Goal: Task Accomplishment & Management: Complete application form

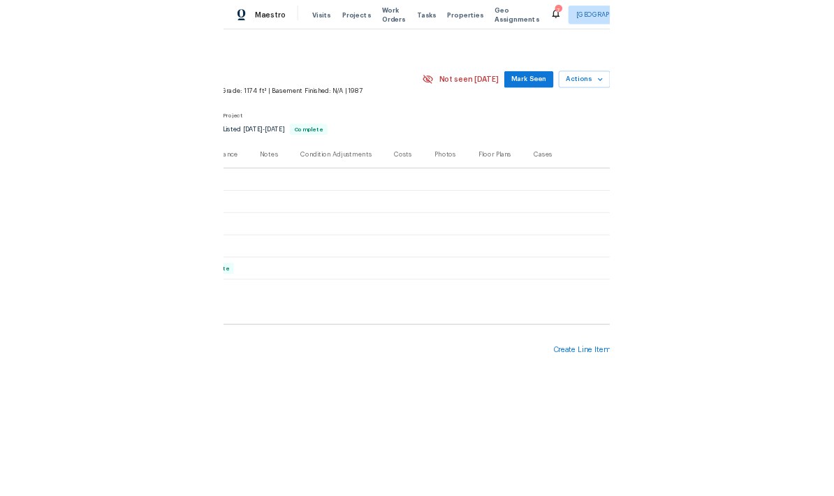
scroll to position [0, 207]
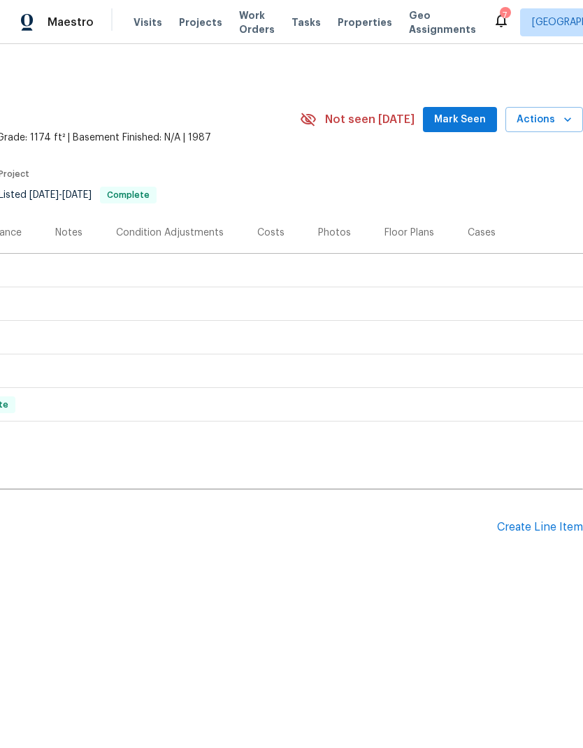
click at [458, 122] on span "Mark Seen" at bounding box center [460, 119] width 52 height 17
click at [534, 495] on div "Create Line Item" at bounding box center [540, 526] width 86 height 13
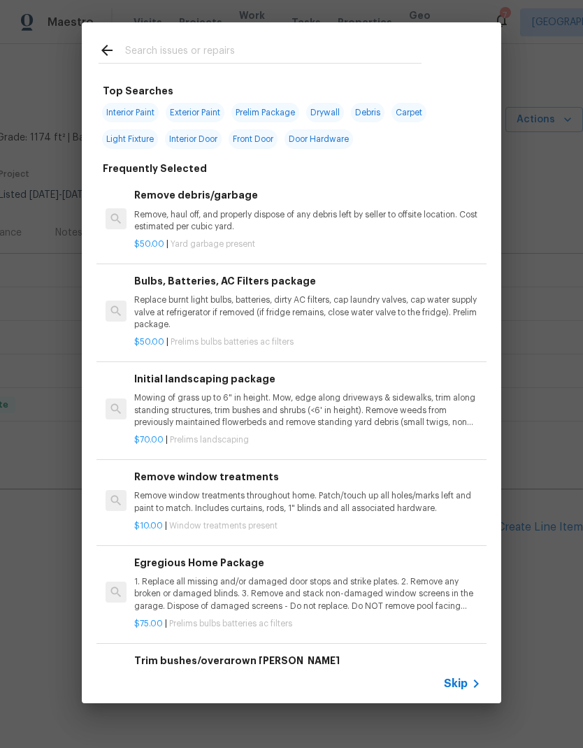
click at [464, 495] on span "Skip" at bounding box center [456, 683] width 24 height 14
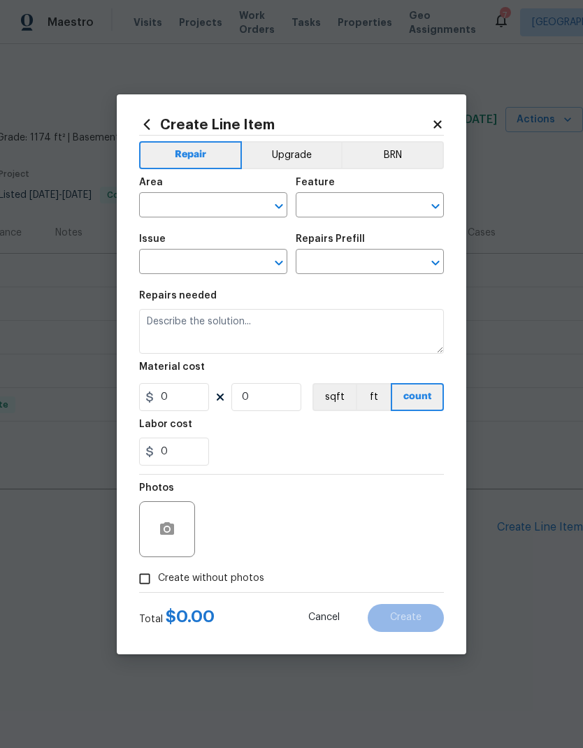
click at [212, 206] on input "text" at bounding box center [193, 207] width 109 height 22
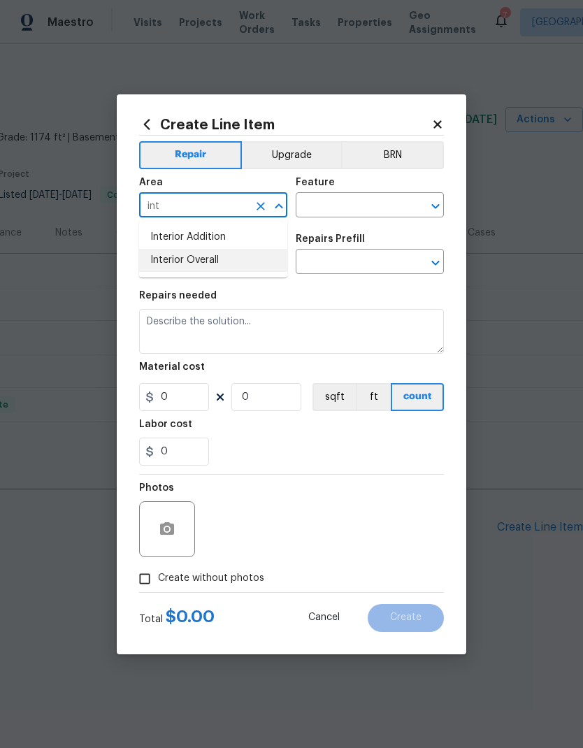
click at [223, 261] on li "Interior Overall" at bounding box center [213, 260] width 148 height 23
type input "Interior Overall"
click at [351, 205] on input "text" at bounding box center [350, 207] width 109 height 22
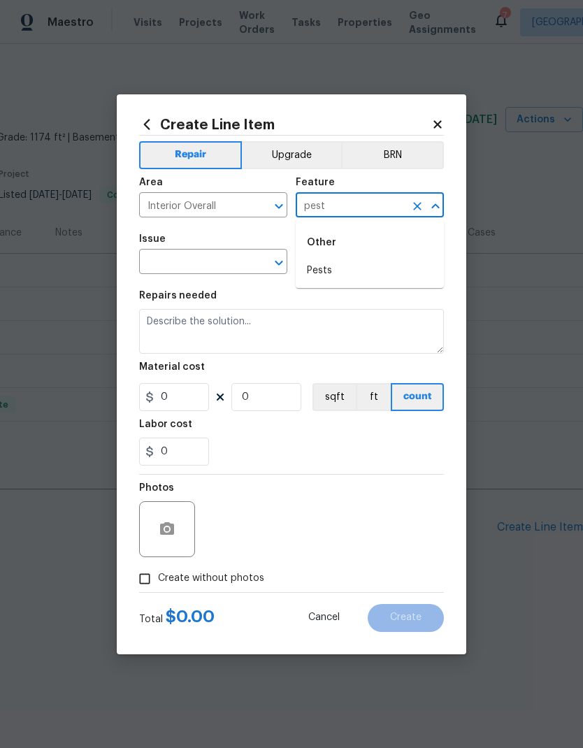
click at [335, 273] on li "Pests" at bounding box center [370, 270] width 148 height 23
type input "Pests"
click at [214, 261] on input "text" at bounding box center [193, 263] width 109 height 22
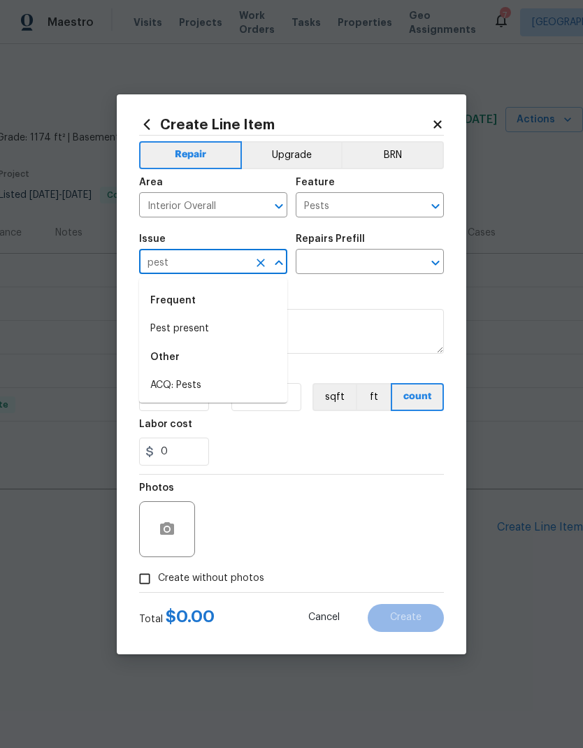
click at [205, 328] on li "Pest present" at bounding box center [213, 328] width 148 height 23
type input "Pest present"
click at [358, 266] on input "text" at bounding box center [350, 263] width 109 height 22
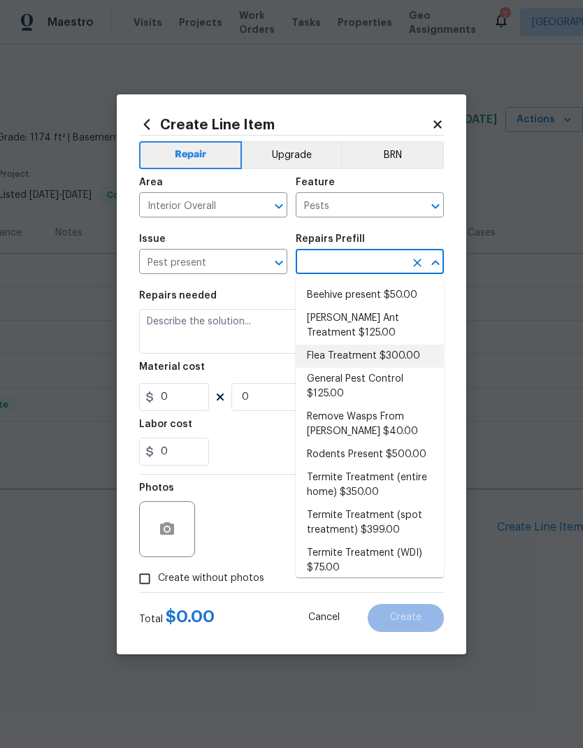
click at [386, 353] on li "Flea Treatment $300.00" at bounding box center [370, 355] width 148 height 23
type input "Flea Treatment $300.00"
type textarea "Treat for active flea infestation"
type input "1"
type input "Flea Treatment $300.00"
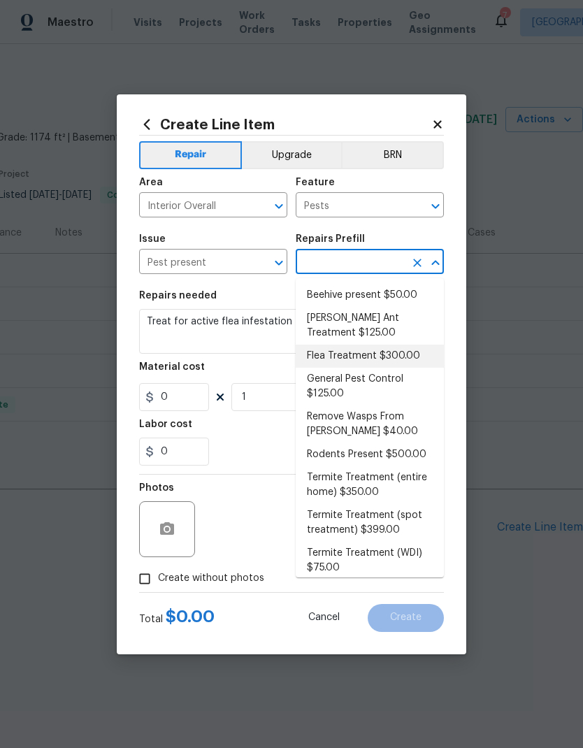
type input "300"
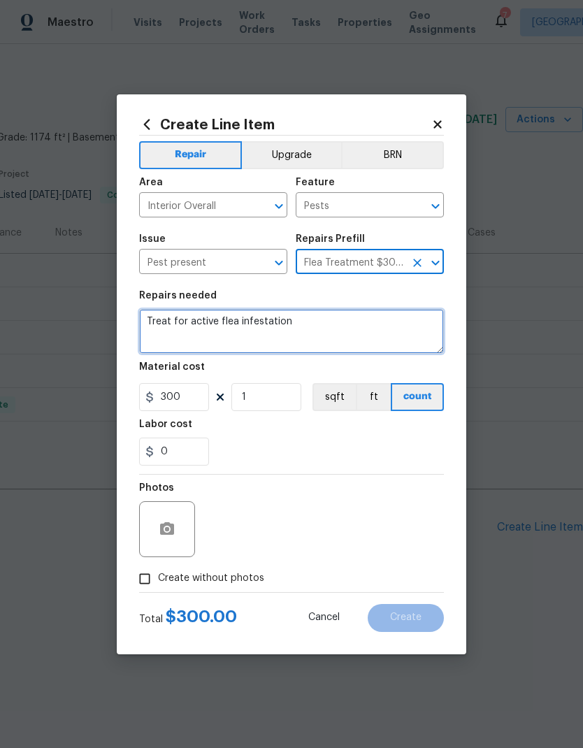
click at [353, 333] on textarea "Treat for active flea infestation" at bounding box center [291, 331] width 305 height 45
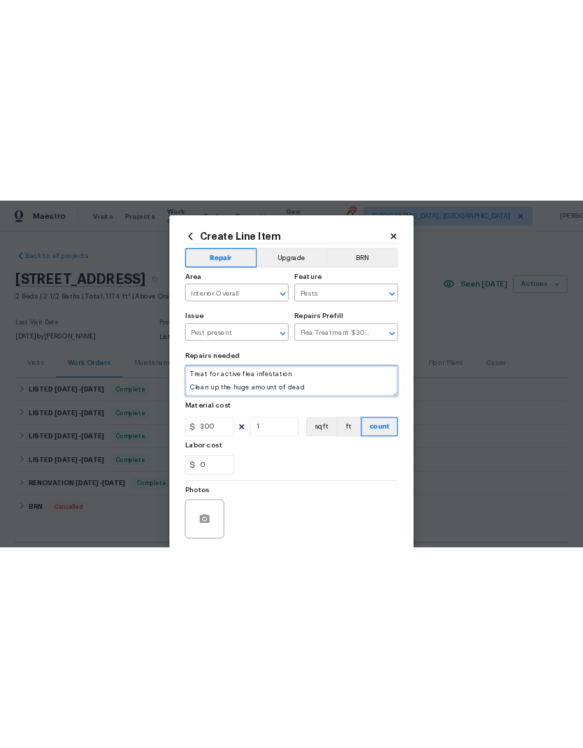
scroll to position [0, 0]
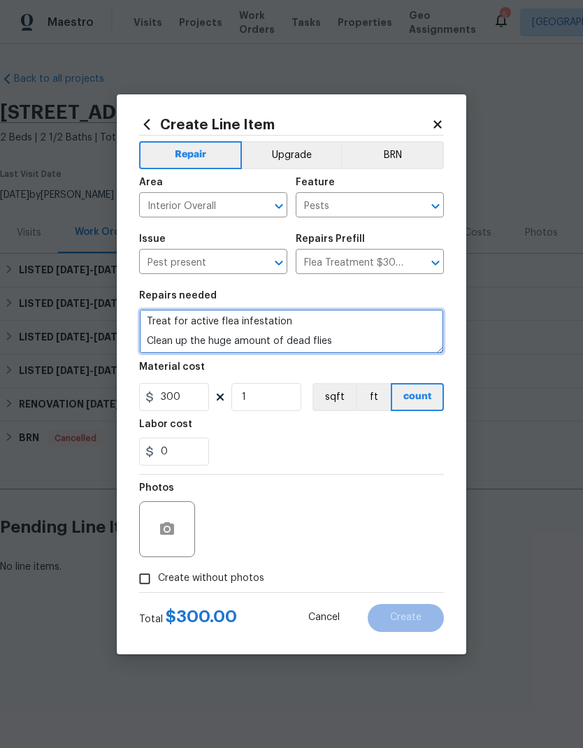
type textarea "Treat for active flea infestation Clean up the huge amount of dead flies"
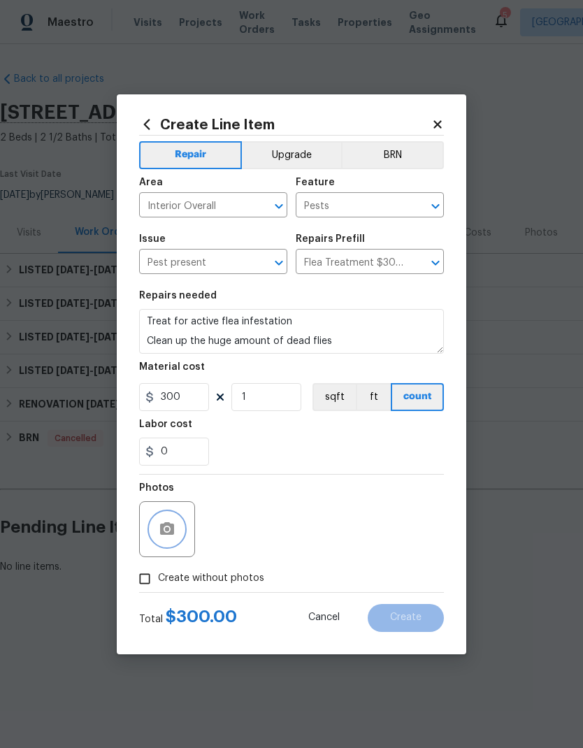
click at [176, 495] on button "button" at bounding box center [167, 529] width 34 height 34
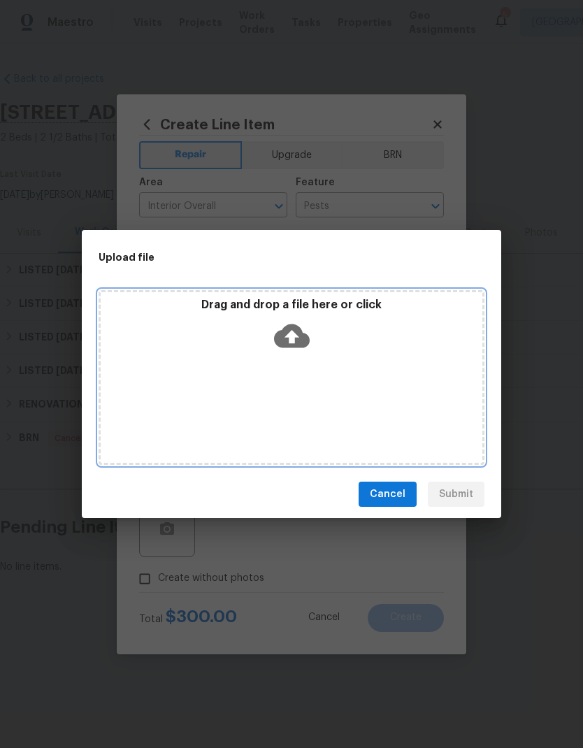
click at [383, 367] on div "Drag and drop a file here or click" at bounding box center [292, 377] width 386 height 175
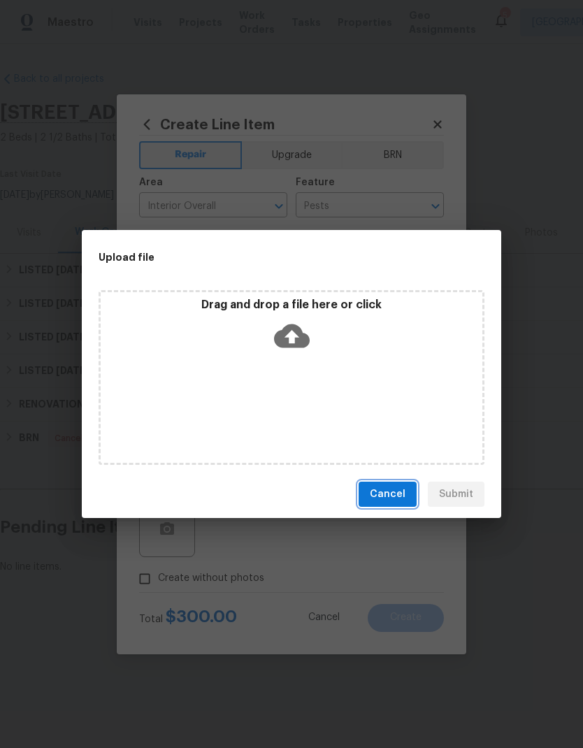
click at [392, 493] on span "Cancel" at bounding box center [388, 494] width 36 height 17
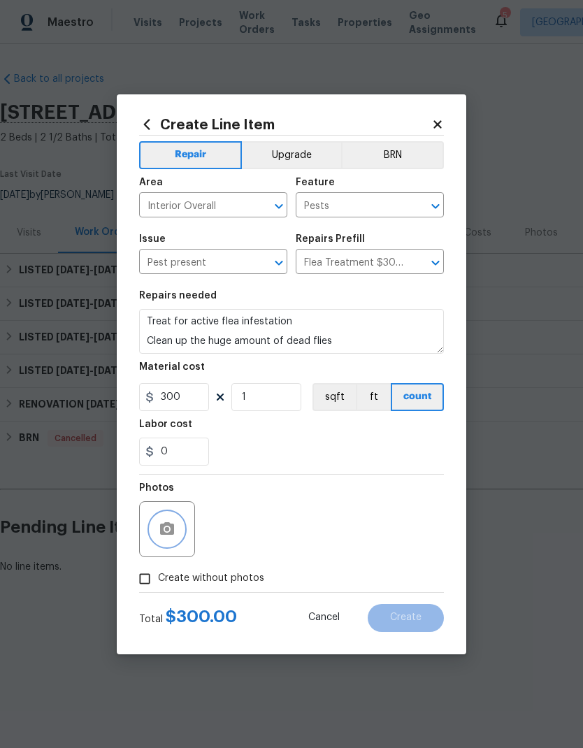
click at [170, 495] on icon "button" at bounding box center [167, 528] width 14 height 13
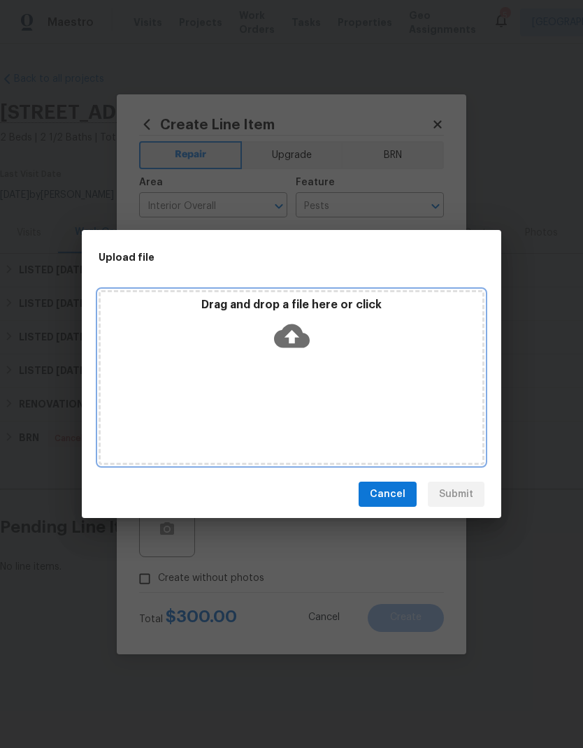
click at [339, 379] on div "Drag and drop a file here or click" at bounding box center [292, 377] width 386 height 175
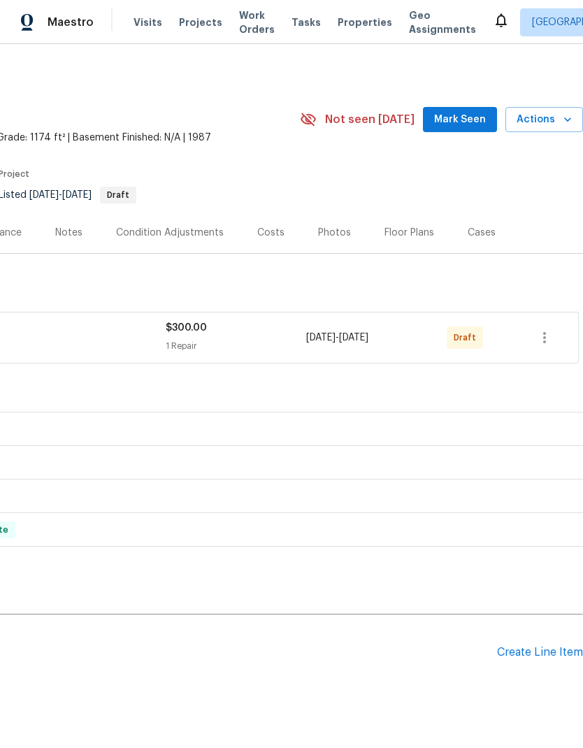
scroll to position [0, 207]
click at [544, 338] on icon "button" at bounding box center [544, 337] width 3 height 11
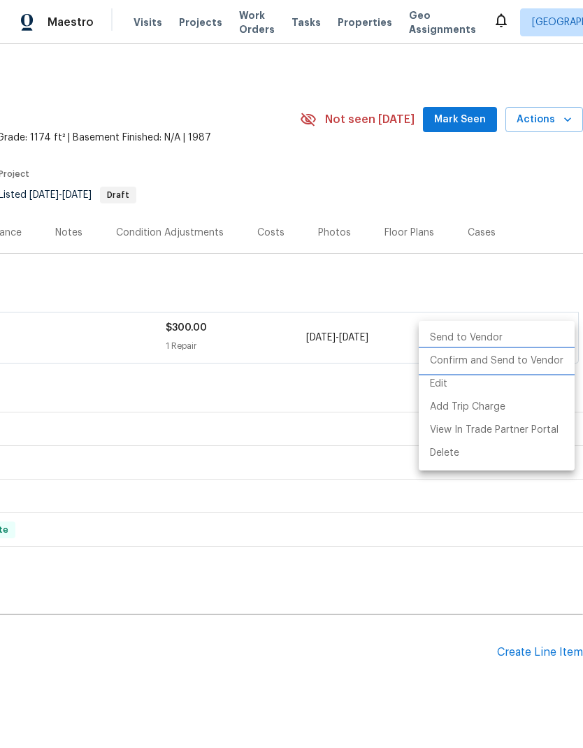
click at [520, 358] on li "Confirm and Send to Vendor" at bounding box center [496, 360] width 156 height 23
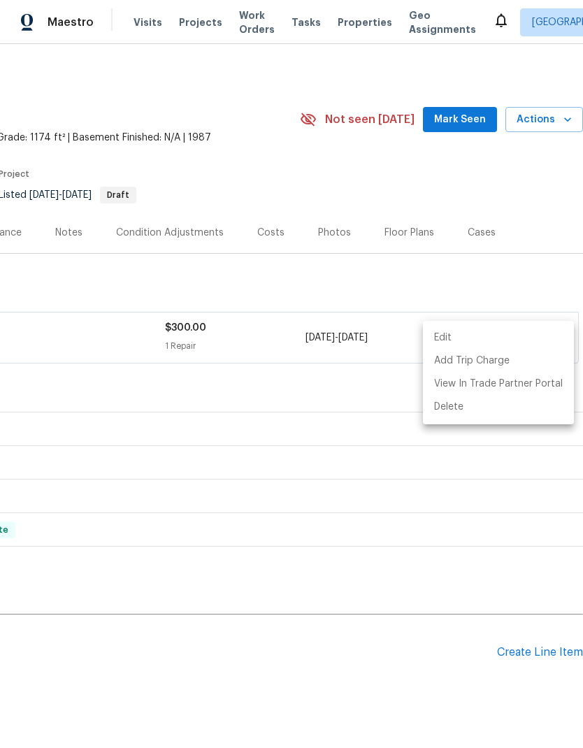
click at [462, 115] on div at bounding box center [291, 374] width 583 height 748
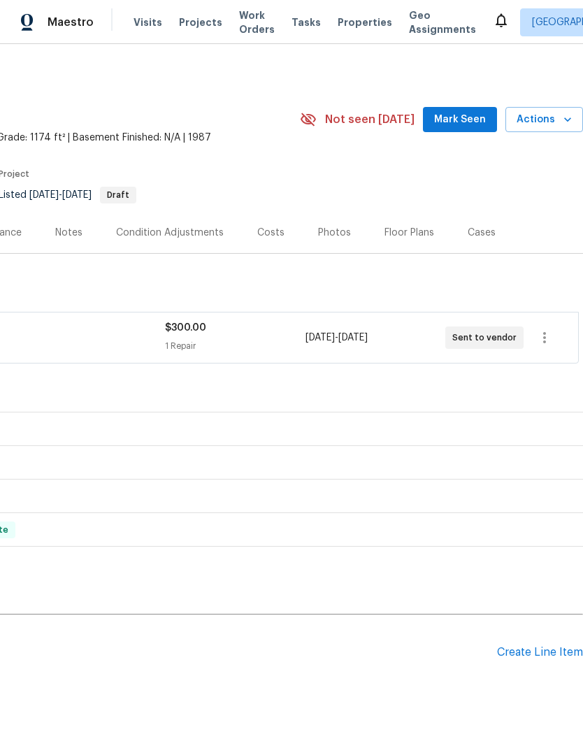
click at [460, 119] on span "Mark Seen" at bounding box center [460, 119] width 52 height 17
click at [548, 655] on div "Create Line Item" at bounding box center [540, 652] width 86 height 13
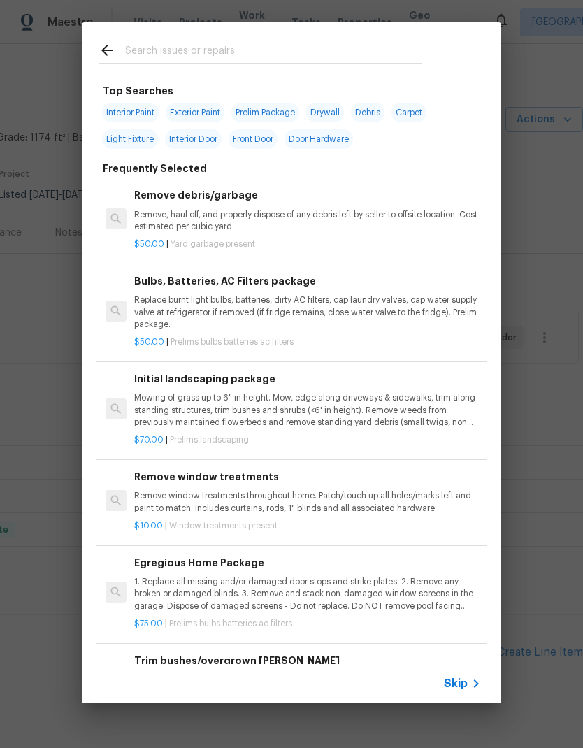
click at [456, 682] on span "Skip" at bounding box center [456, 683] width 24 height 14
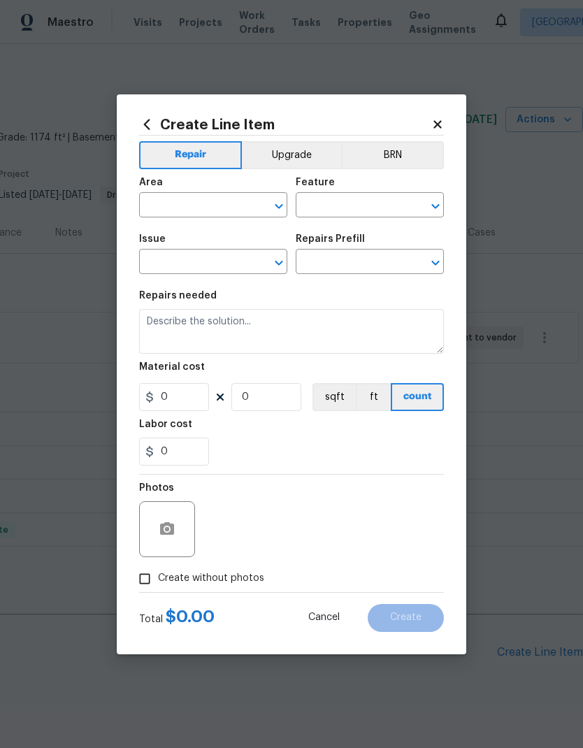
click at [228, 201] on input "text" at bounding box center [193, 207] width 109 height 22
click at [221, 257] on li "Interior Overall" at bounding box center [213, 260] width 148 height 23
type input "Interior Overall"
click at [328, 202] on input "text" at bounding box center [350, 207] width 109 height 22
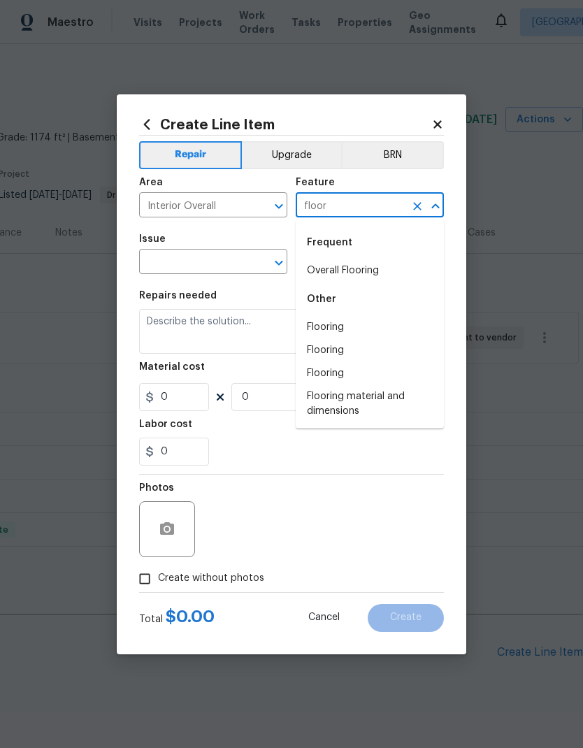
click at [328, 268] on li "Overall Flooring" at bounding box center [370, 270] width 148 height 23
type input "Overall Flooring"
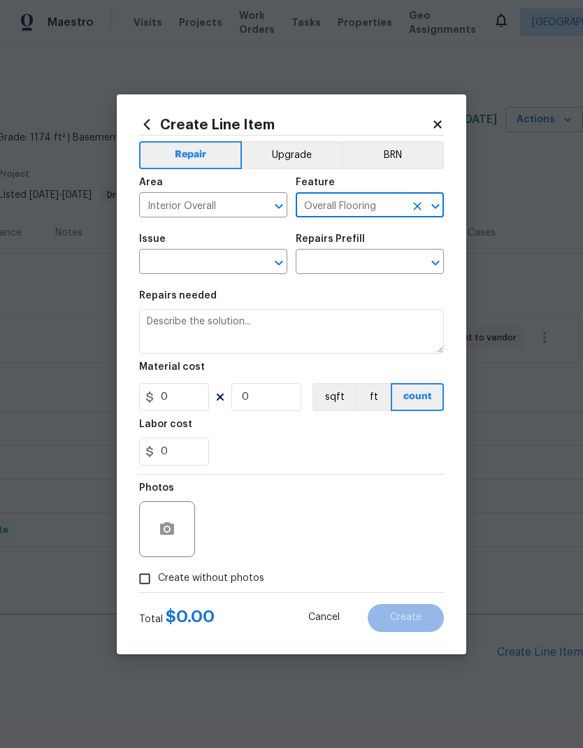
click at [218, 261] on input "text" at bounding box center [193, 263] width 109 height 22
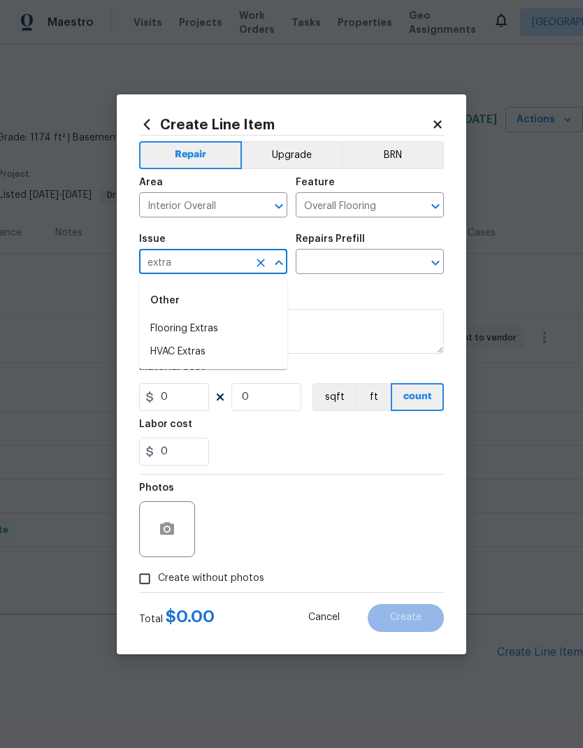
click at [218, 327] on li "Flooring Extras" at bounding box center [213, 328] width 148 height 23
type input "Flooring Extras"
click at [325, 258] on input "text" at bounding box center [350, 263] width 109 height 22
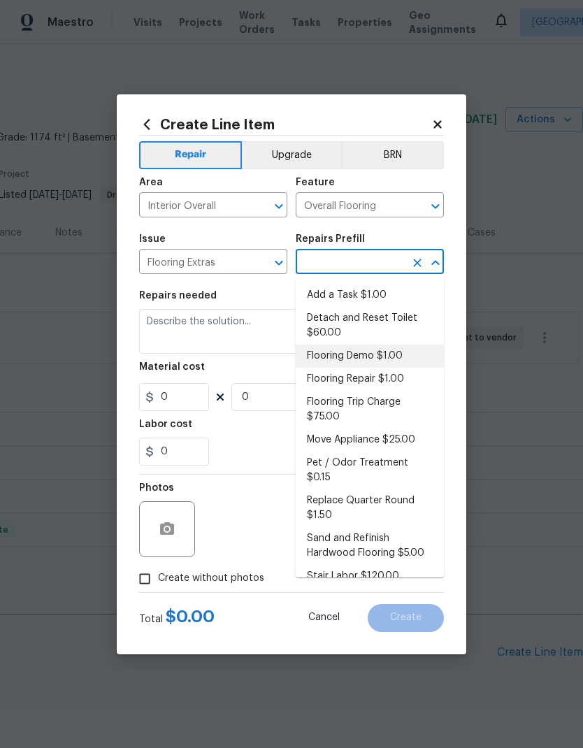
click at [367, 356] on li "Flooring Demo $1.00" at bounding box center [370, 355] width 148 height 23
type input "Flooring Demo $1.00"
type textarea "Demo existing flooring."
type input "1"
type input "Flooring Demo $1.00"
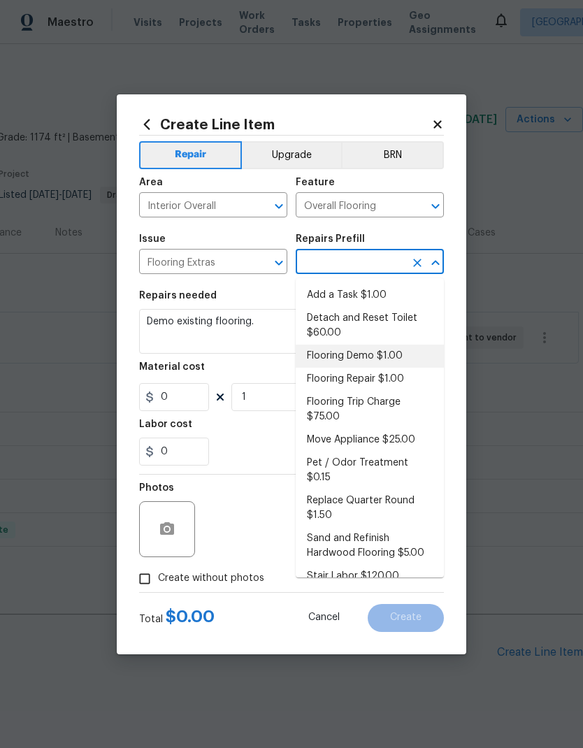
type input "1"
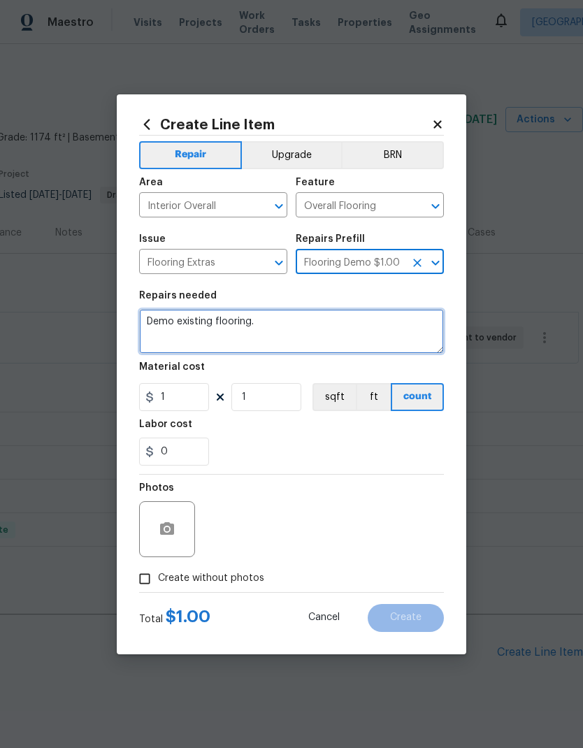
click at [331, 325] on textarea "Demo existing flooring." at bounding box center [291, 331] width 305 height 45
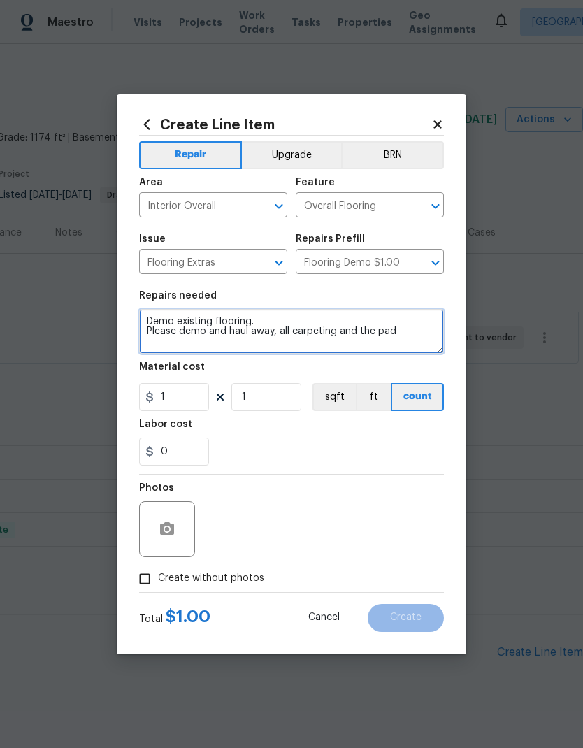
click at [407, 332] on textarea "Demo existing flooring. Please demo and haul away, all carpeting and the pad" at bounding box center [291, 331] width 305 height 45
click at [152, 351] on textarea "Demo existing flooring. Please demo and haul away, all carpeting and the pad. M…" at bounding box center [291, 331] width 305 height 45
click at [151, 343] on textarea "Demo existing flooring. Please demo and haul away, all carpeting and the pad. M…" at bounding box center [291, 331] width 305 height 45
click at [152, 352] on textarea "Demo existing flooring. Please demo and haul away, all carpeting and the pad. M…" at bounding box center [291, 331] width 305 height 45
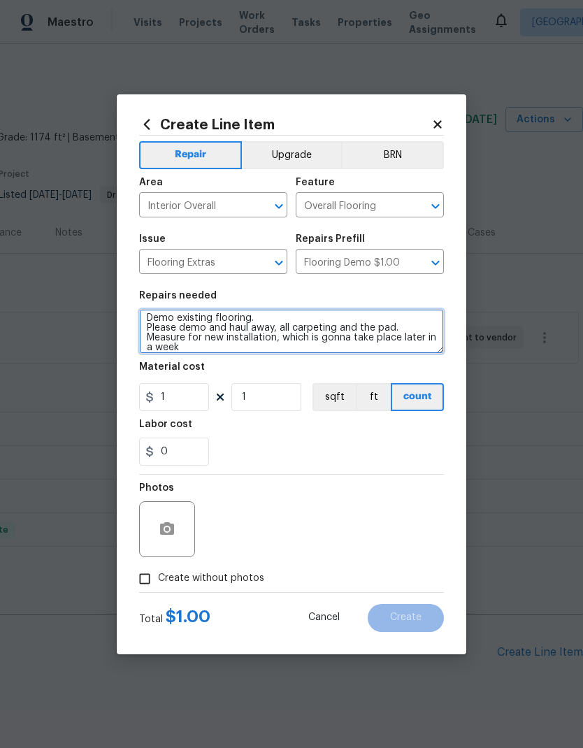
click at [151, 351] on textarea "Demo existing flooring. Please demo and haul away, all carpeting and the pad. M…" at bounding box center [291, 331] width 305 height 45
type textarea "Demo existing flooring. Please demo and haul away, all carpeting and the pad. M…"
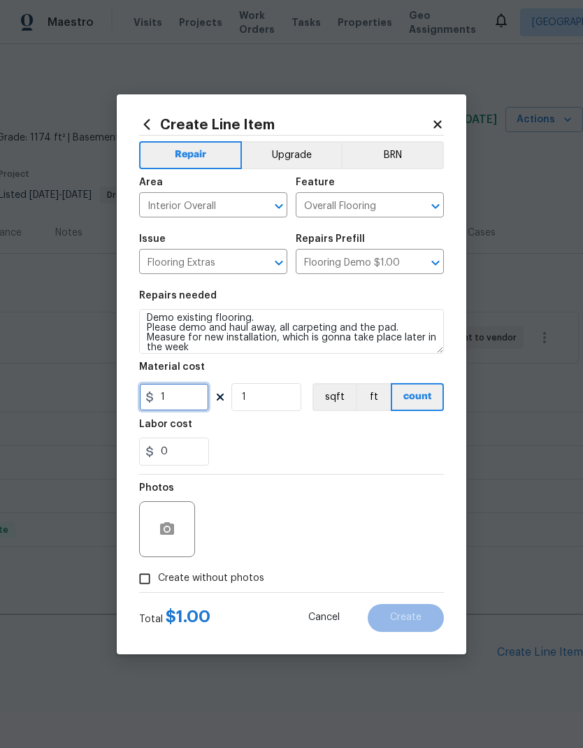
click at [190, 402] on input "1" at bounding box center [174, 397] width 70 height 28
type input "25"
click at [177, 529] on button "button" at bounding box center [167, 529] width 34 height 34
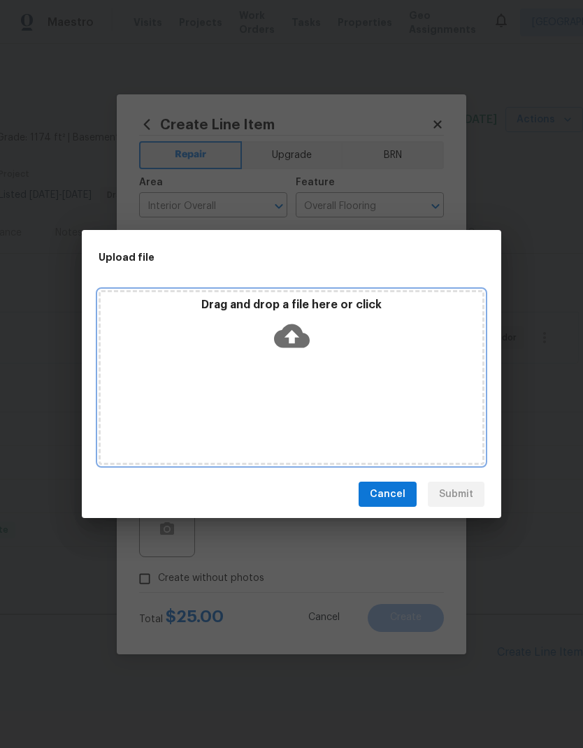
click at [321, 391] on div "Drag and drop a file here or click" at bounding box center [292, 377] width 386 height 175
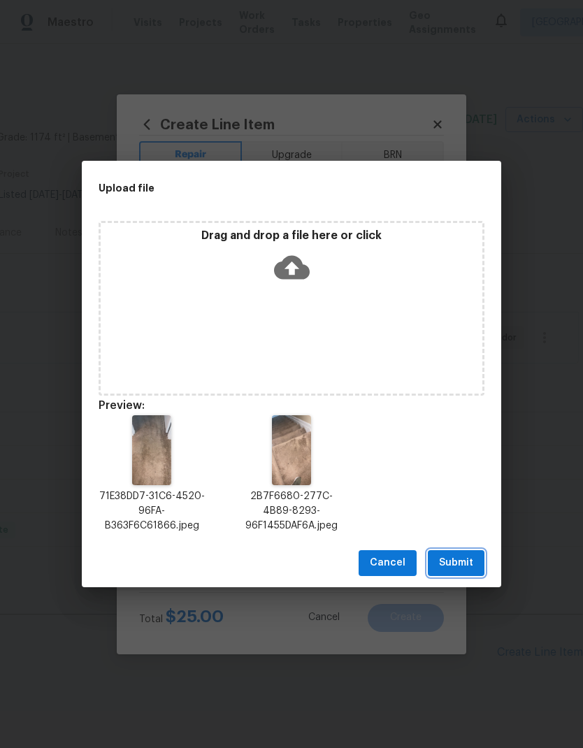
click at [465, 557] on span "Submit" at bounding box center [456, 562] width 34 height 17
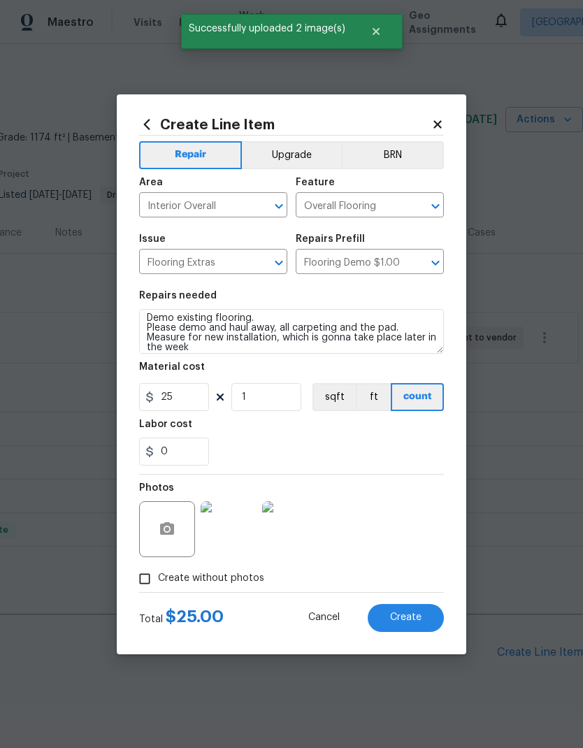
click at [402, 615] on span "Create" at bounding box center [405, 617] width 31 height 10
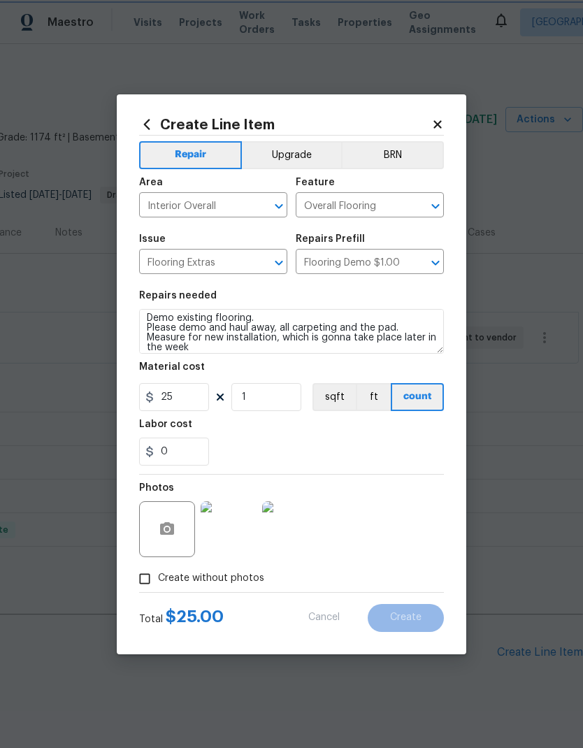
type input "0"
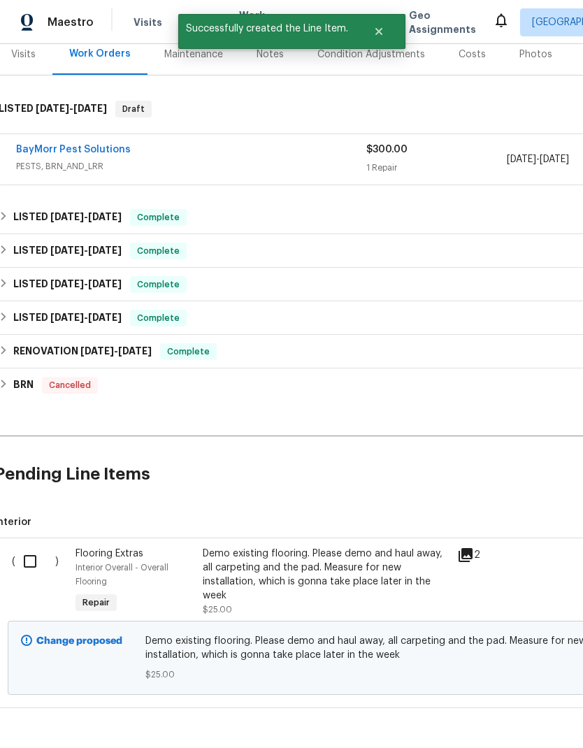
scroll to position [178, 7]
click at [22, 550] on input "checkbox" at bounding box center [34, 560] width 40 height 29
checkbox input "true"
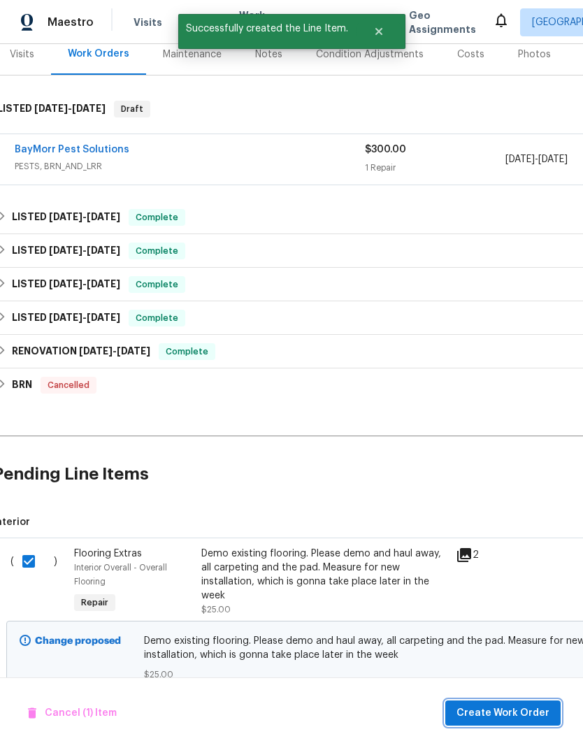
click at [508, 706] on span "Create Work Order" at bounding box center [502, 712] width 93 height 17
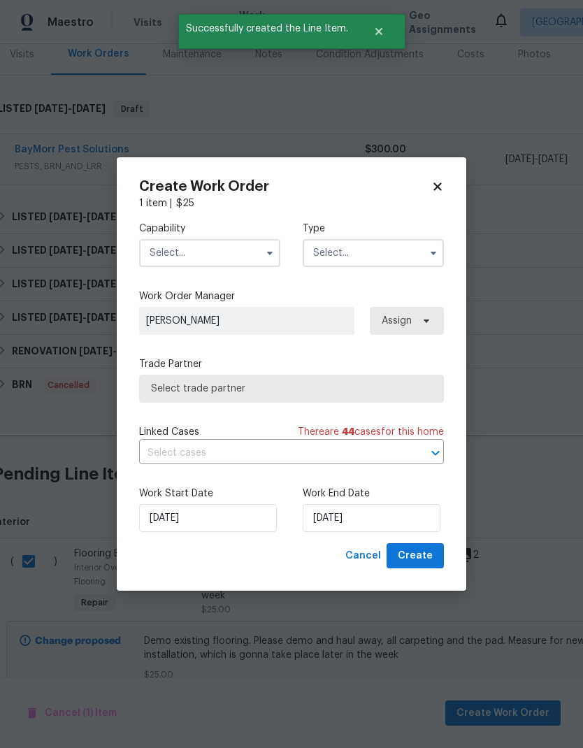
click at [209, 247] on input "text" at bounding box center [209, 253] width 141 height 28
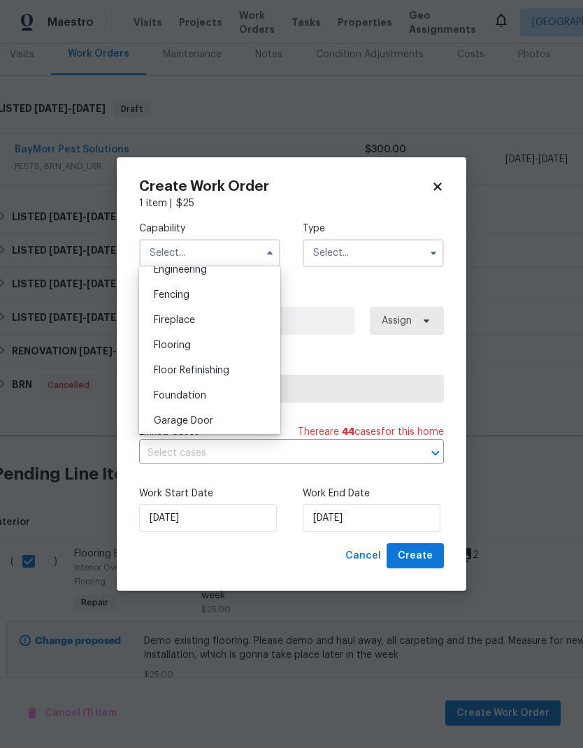
scroll to position [479, 0]
click at [198, 349] on div "Flooring" at bounding box center [210, 345] width 134 height 25
type input "Flooring"
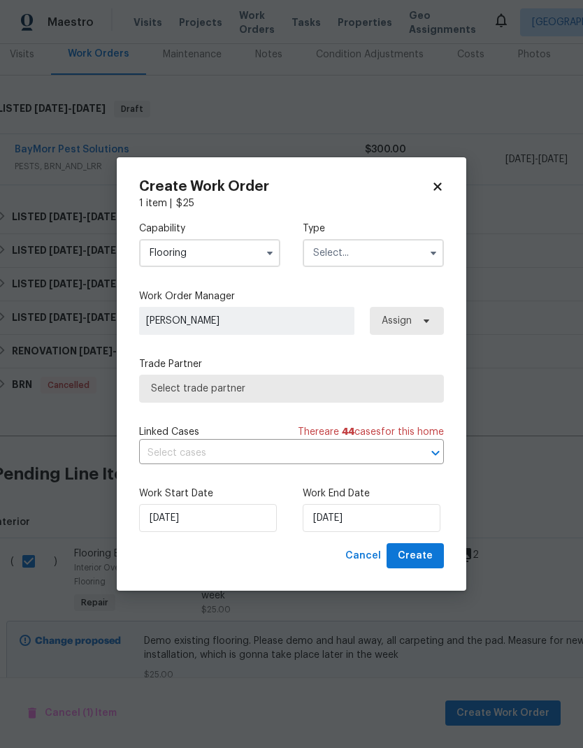
click at [369, 252] on input "text" at bounding box center [372, 253] width 141 height 28
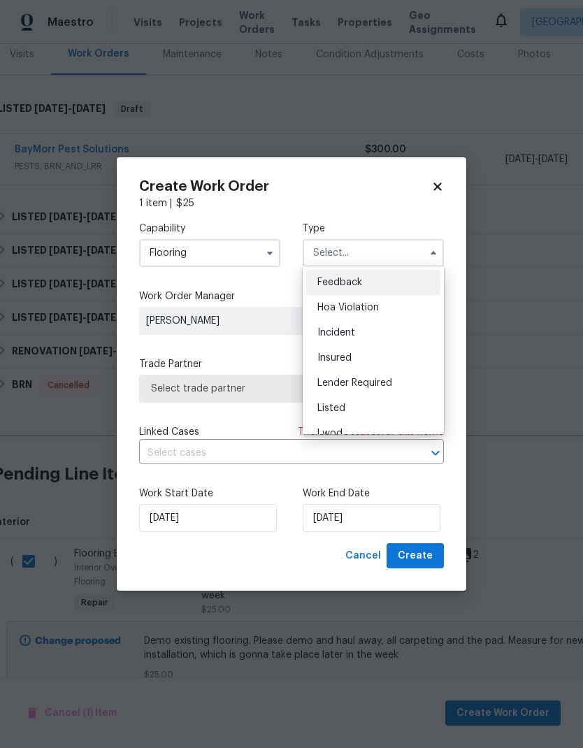
click at [353, 404] on div "Listed" at bounding box center [373, 407] width 134 height 25
type input "Listed"
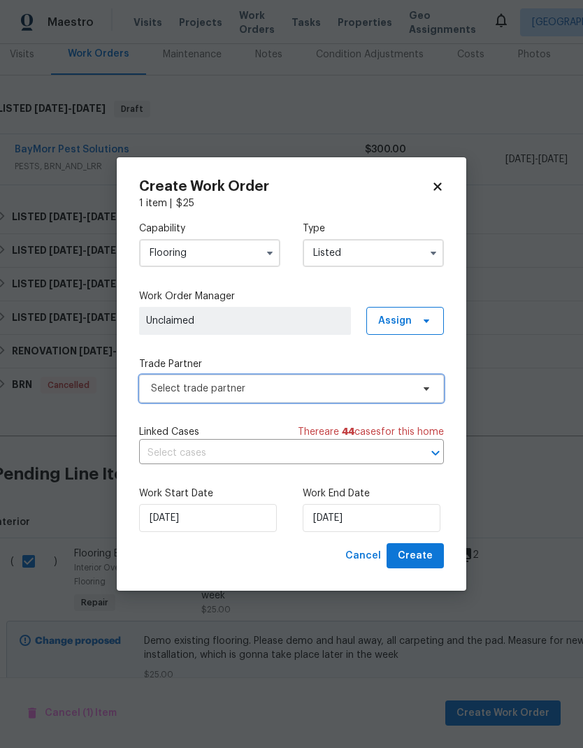
click at [368, 391] on span "Select trade partner" at bounding box center [281, 388] width 261 height 14
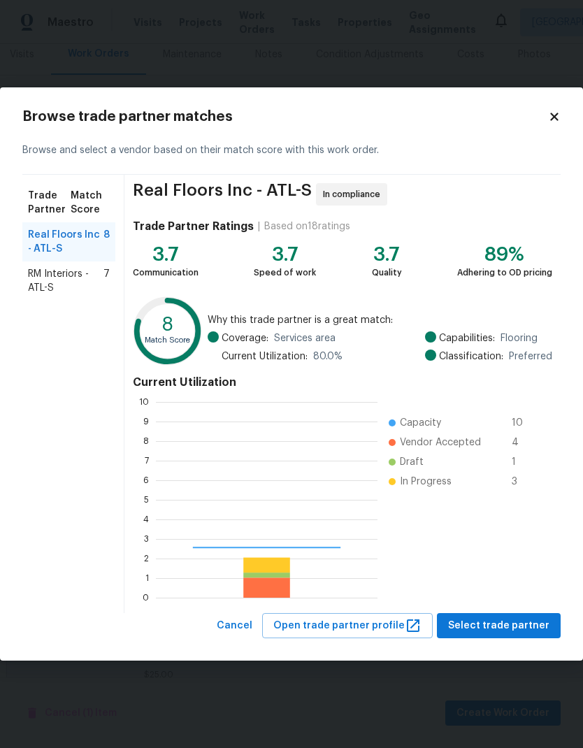
scroll to position [196, 221]
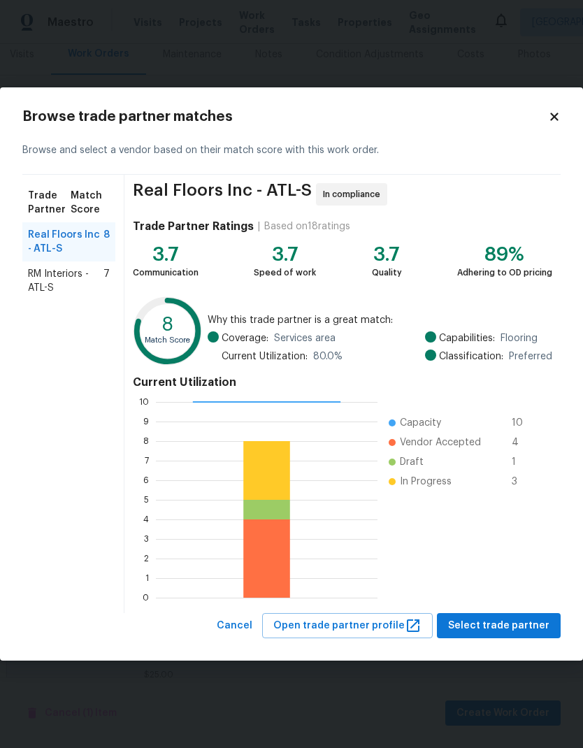
click at [78, 275] on span "RM Interiors - ATL-S" at bounding box center [65, 281] width 75 height 28
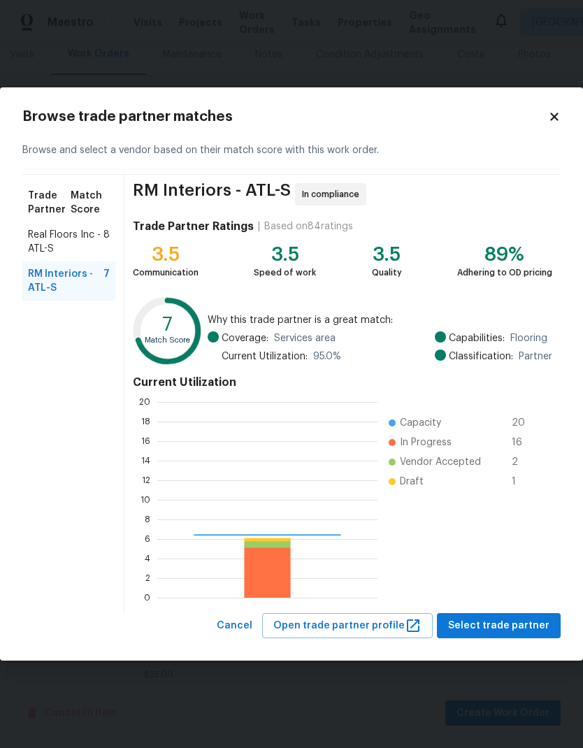
scroll to position [196, 220]
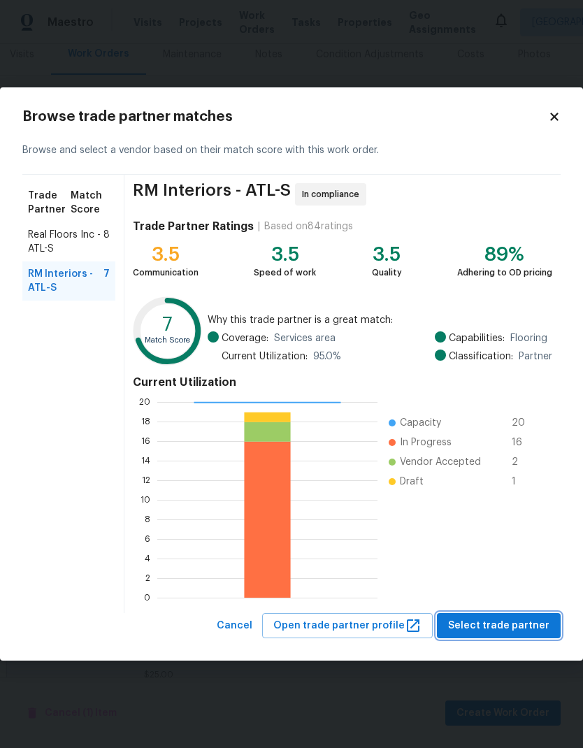
click at [509, 620] on span "Select trade partner" at bounding box center [498, 625] width 101 height 17
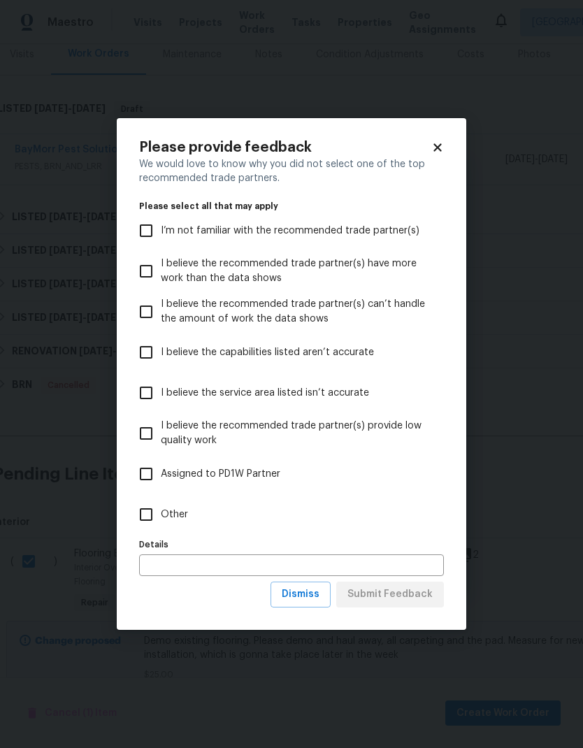
click at [184, 516] on span "Other" at bounding box center [174, 514] width 27 height 15
click at [161, 516] on input "Other" at bounding box center [145, 514] width 29 height 29
checkbox input "true"
click at [398, 592] on span "Submit Feedback" at bounding box center [389, 593] width 85 height 17
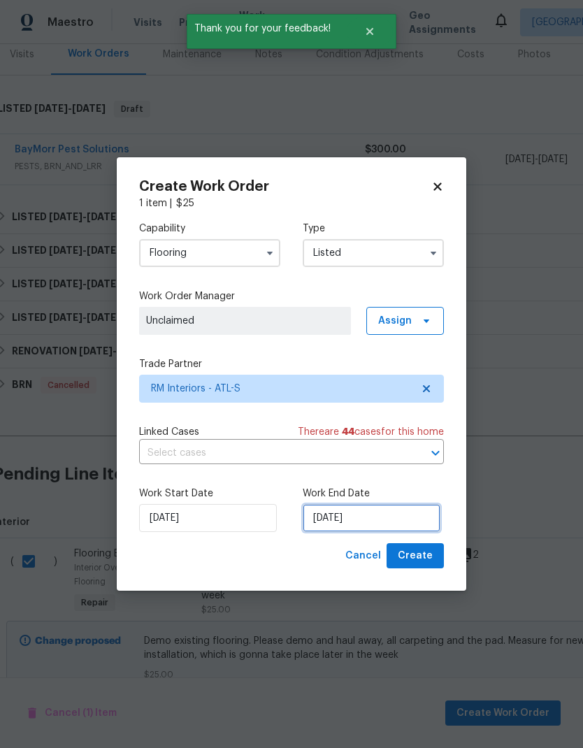
click at [384, 517] on input "9/15/2025" at bounding box center [371, 518] width 138 height 28
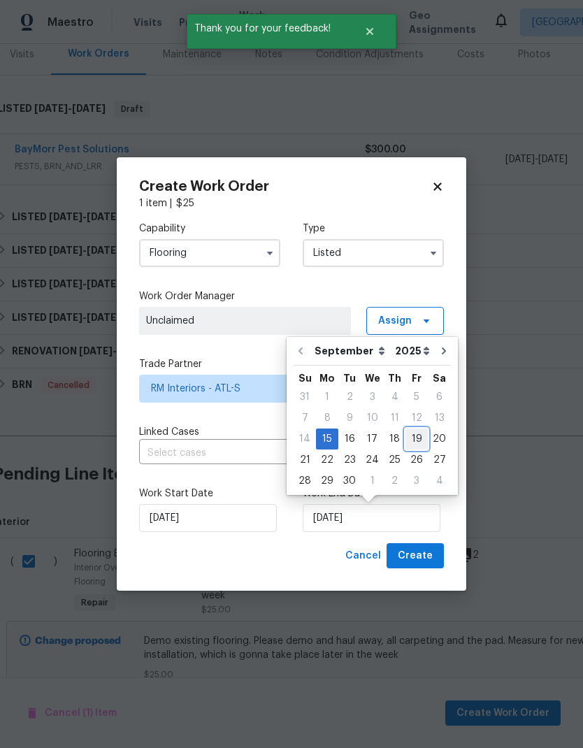
click at [414, 435] on div "19" at bounding box center [416, 439] width 22 height 20
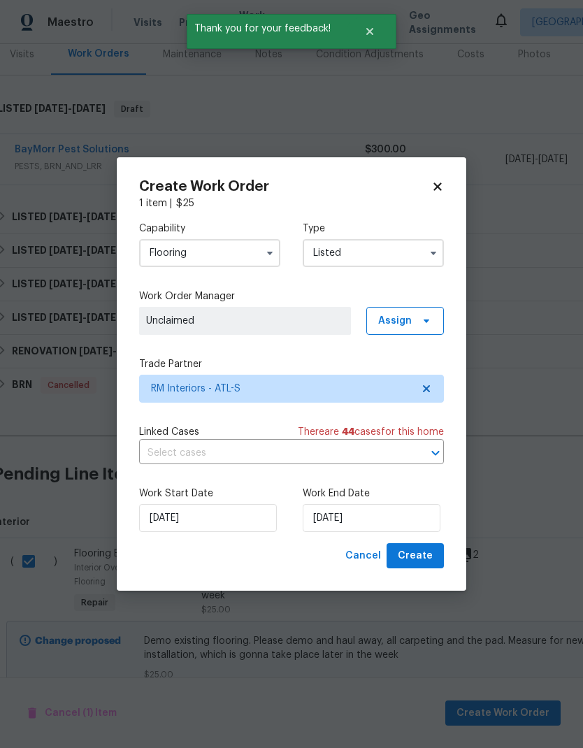
type input "9/19/2025"
click at [416, 556] on span "Create" at bounding box center [415, 555] width 35 height 17
checkbox input "false"
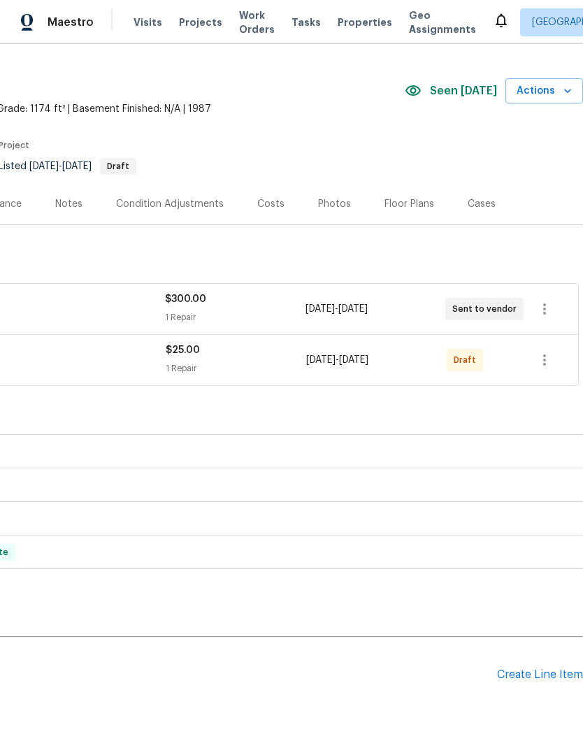
scroll to position [28, 207]
click at [552, 363] on icon "button" at bounding box center [544, 360] width 17 height 17
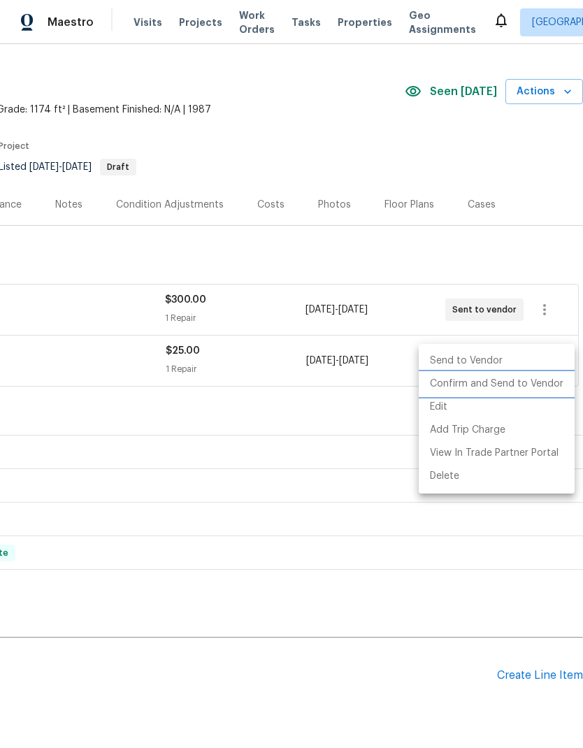
click at [518, 386] on li "Confirm and Send to Vendor" at bounding box center [496, 383] width 156 height 23
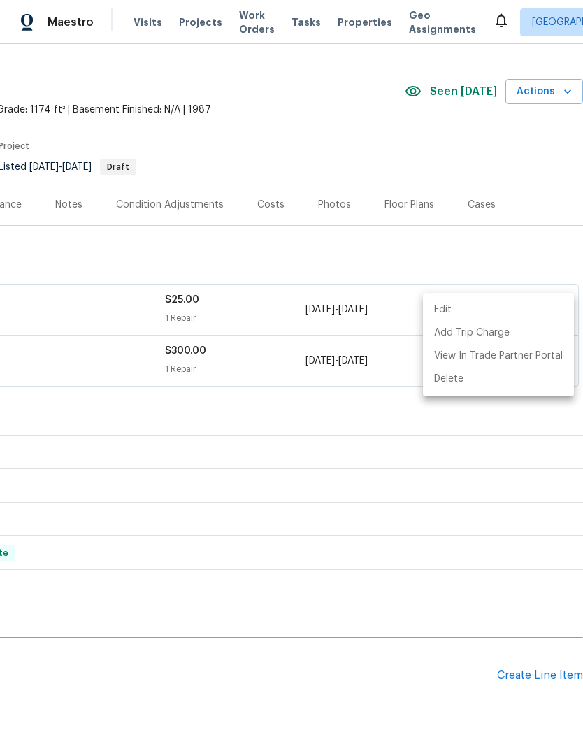
click at [458, 495] on div at bounding box center [291, 374] width 583 height 748
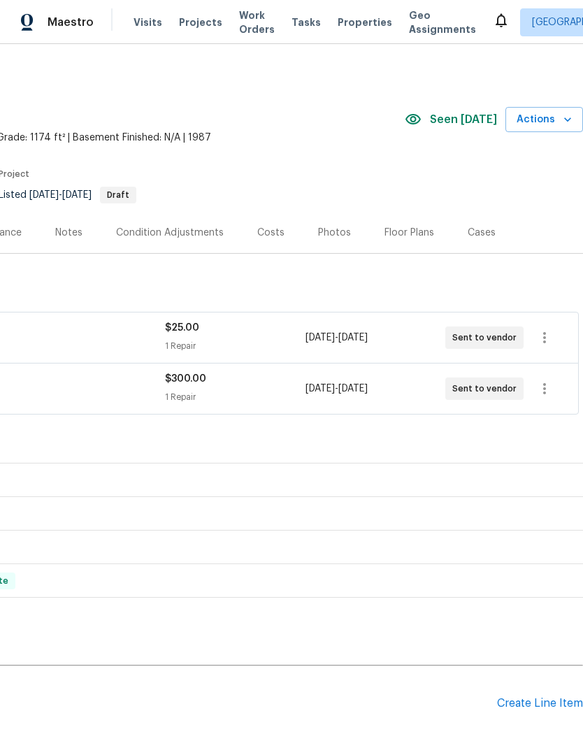
scroll to position [0, 207]
